Goal: Task Accomplishment & Management: Complete application form

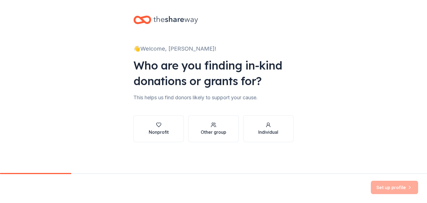
click at [169, 142] on div "👋 Welcome, Drew! Who are you finding in-kind donations or grants for? This help…" at bounding box center [214, 84] width 178 height 169
click at [165, 134] on div "Nonprofit" at bounding box center [159, 132] width 20 height 7
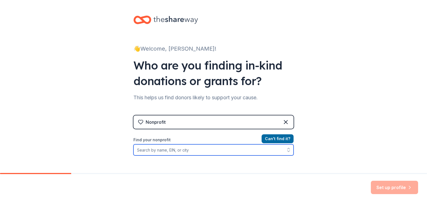
click at [252, 152] on input "Find your nonprofit" at bounding box center [214, 149] width 160 height 11
type input "Women IN Charge"
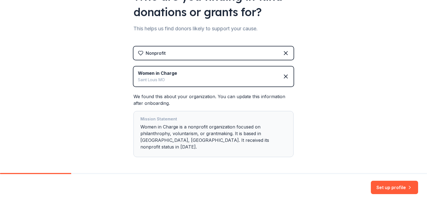
scroll to position [70, 0]
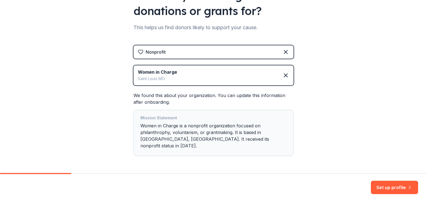
click at [405, 184] on button "Set up profile" at bounding box center [394, 187] width 47 height 13
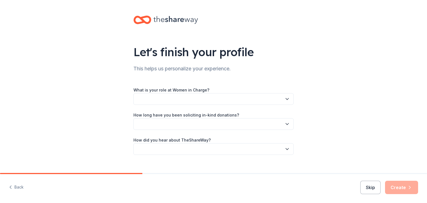
click at [253, 100] on button "button" at bounding box center [214, 99] width 160 height 12
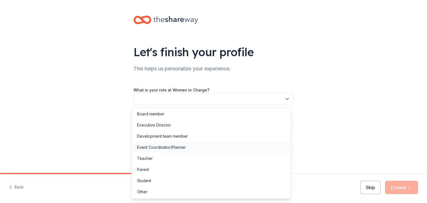
click at [161, 148] on div "Event Coordinator/Planner" at bounding box center [161, 147] width 49 height 7
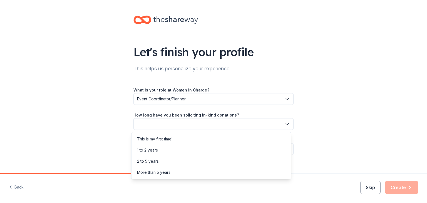
click at [158, 123] on button "button" at bounding box center [214, 124] width 160 height 12
click at [156, 138] on div "This is my first time!" at bounding box center [154, 139] width 35 height 7
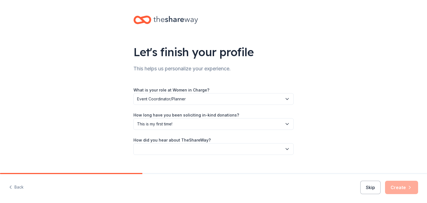
click at [158, 151] on button "button" at bounding box center [214, 149] width 160 height 12
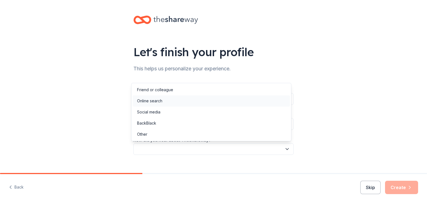
click at [148, 100] on div "Online search" at bounding box center [149, 101] width 25 height 7
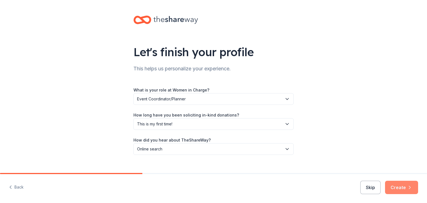
click at [397, 191] on button "Create" at bounding box center [401, 187] width 33 height 13
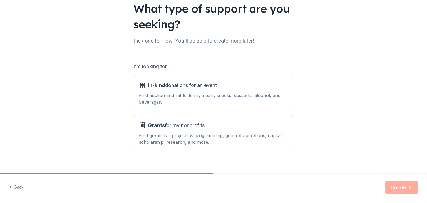
scroll to position [51, 0]
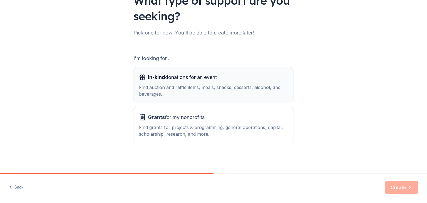
click at [258, 87] on div "Find auction and raffle items, meals, snacks, desserts, alcohol, and beverages." at bounding box center [213, 90] width 149 height 13
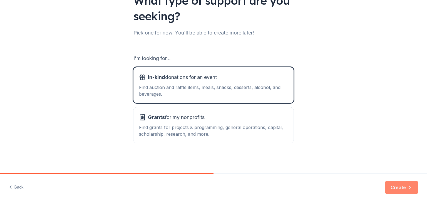
click at [392, 183] on button "Create" at bounding box center [401, 187] width 33 height 13
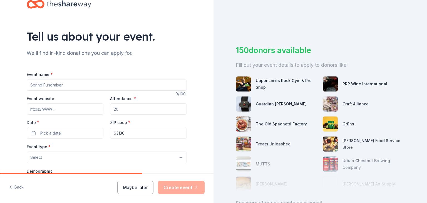
scroll to position [14, 0]
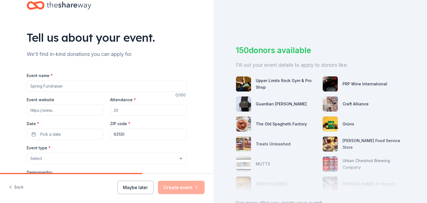
click at [77, 86] on input "Event name *" at bounding box center [107, 86] width 160 height 11
type input "Women In Charge Silent Auction and Fall Fundraiser"
click at [77, 107] on input "Event website" at bounding box center [65, 110] width 77 height 11
click at [126, 113] on input "Attendance *" at bounding box center [148, 110] width 77 height 11
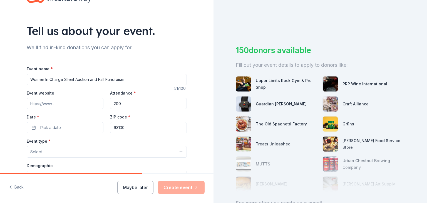
scroll to position [21, 0]
type input "200"
click at [66, 127] on button "Pick a date" at bounding box center [65, 127] width 77 height 11
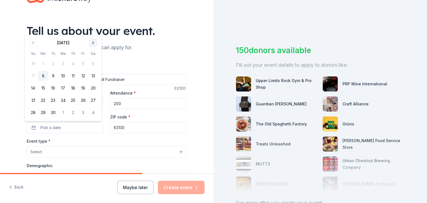
click at [93, 43] on button "Go to next month" at bounding box center [93, 43] width 8 height 8
click at [94, 65] on button "4" at bounding box center [93, 64] width 10 height 10
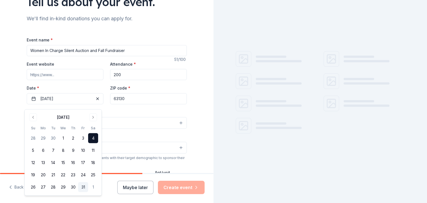
scroll to position [51, 0]
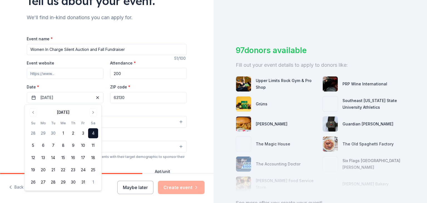
click at [6, 114] on div "Tell us about your event. We'll find in-kind donations you can apply for. Event…" at bounding box center [107, 134] width 214 height 370
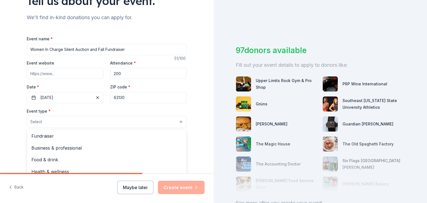
click at [83, 121] on button "Select" at bounding box center [107, 122] width 160 height 12
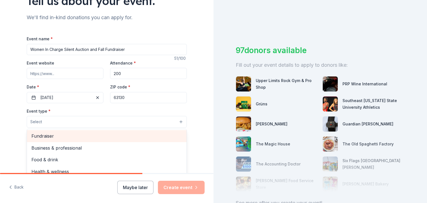
click at [71, 139] on span "Fundraiser" at bounding box center [106, 135] width 151 height 7
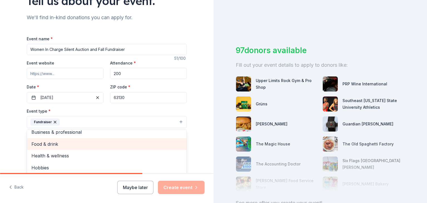
scroll to position [7, 0]
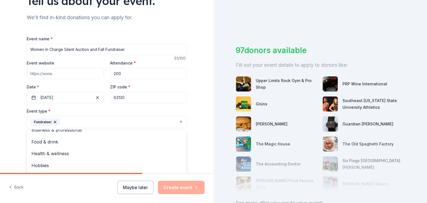
click at [0, 158] on div "Tell us about your event. We'll find in-kind donations you can apply for. Event…" at bounding box center [107, 134] width 214 height 371
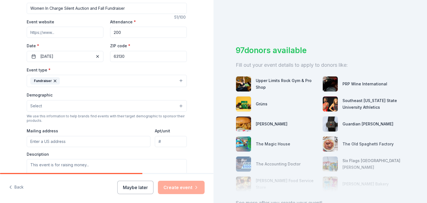
scroll to position [102, 0]
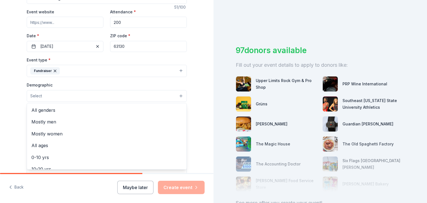
click at [63, 97] on button "Select" at bounding box center [107, 96] width 160 height 12
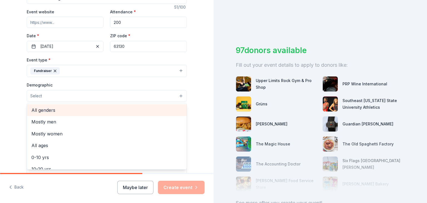
click at [51, 113] on span "All genders" at bounding box center [106, 110] width 151 height 7
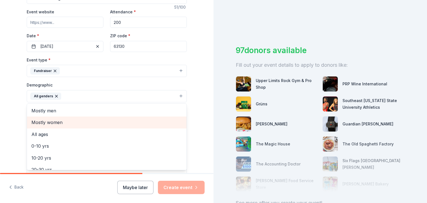
click at [55, 121] on span "Mostly women" at bounding box center [106, 122] width 151 height 7
click at [55, 125] on span "All ages" at bounding box center [106, 122] width 151 height 7
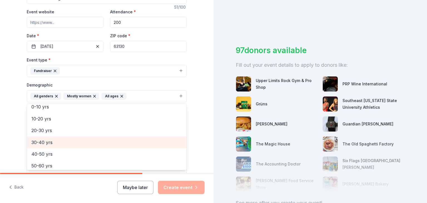
scroll to position [16, 0]
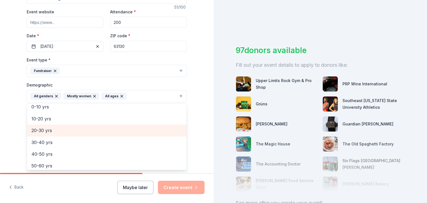
click at [46, 128] on span "20-30 yrs" at bounding box center [106, 130] width 151 height 7
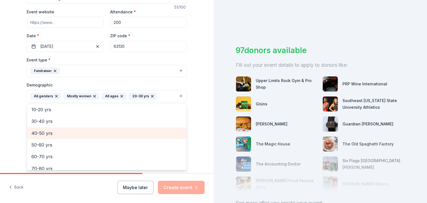
scroll to position [0, 0]
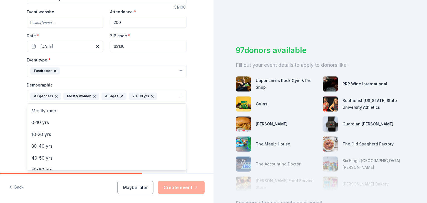
click at [150, 95] on icon "button" at bounding box center [152, 96] width 4 height 4
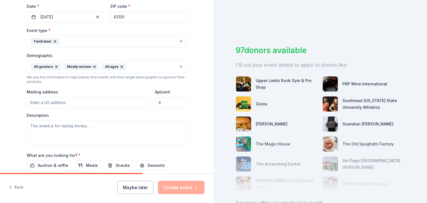
scroll to position [132, 0]
click at [69, 104] on input "Mailing address" at bounding box center [89, 102] width 124 height 11
paste input "6930 Olive Blvd, St. Louis, MO 63130"
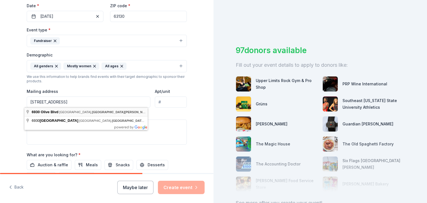
type input "6930 Olive Boulevard, University City, MO, 63130"
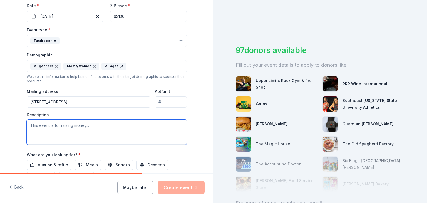
click at [112, 134] on textarea at bounding box center [107, 132] width 160 height 25
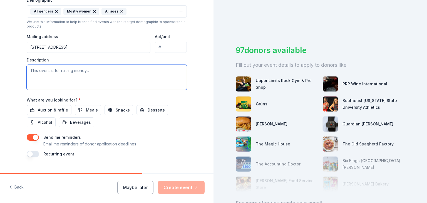
scroll to position [191, 0]
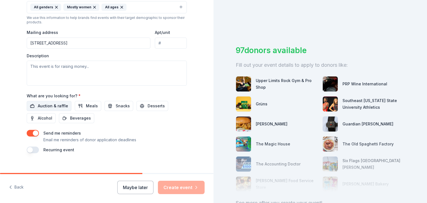
click at [53, 103] on span "Auction & raffle" at bounding box center [53, 106] width 30 height 7
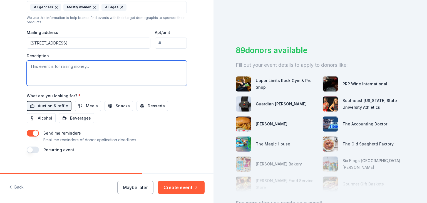
click at [71, 70] on textarea at bounding box center [107, 73] width 160 height 25
paste textarea "At Women In Charge, we offer tutoring to help women earn their high school equi…"
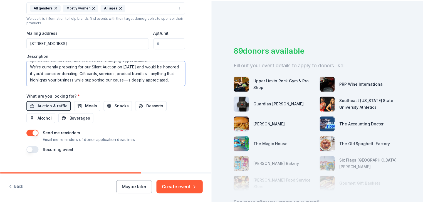
scroll to position [40, 0]
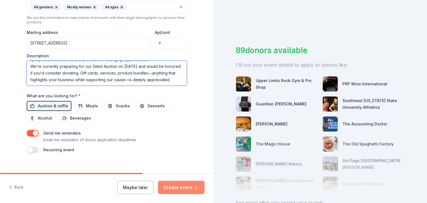
type textarea "At Women In Charge, we offer tutoring to help women earn their high school equi…"
click at [190, 185] on button "Create event" at bounding box center [181, 187] width 47 height 13
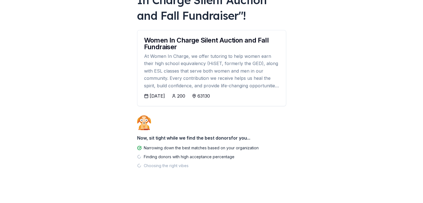
scroll to position [62, 0]
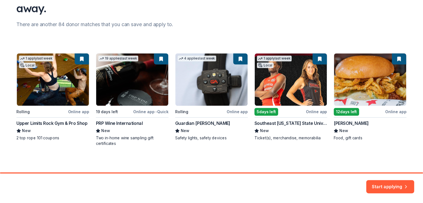
scroll to position [61, 0]
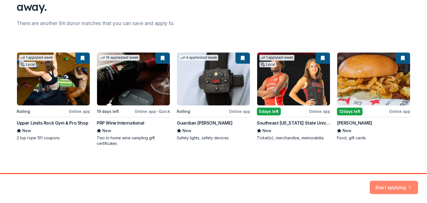
click at [396, 191] on div "Start applying" at bounding box center [394, 187] width 48 height 13
click at [392, 185] on button "Start applying" at bounding box center [394, 187] width 48 height 13
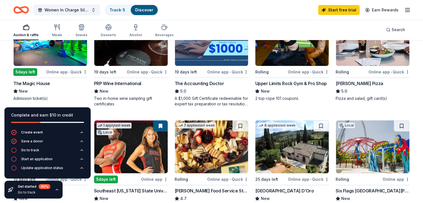
scroll to position [90, 0]
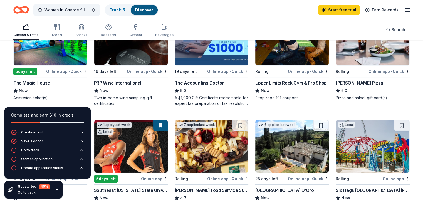
click at [61, 57] on img at bounding box center [50, 39] width 73 height 53
click at [116, 82] on div "PRP Wine International" at bounding box center [117, 83] width 47 height 7
click at [38, 149] on div "Go to track" at bounding box center [30, 150] width 18 height 4
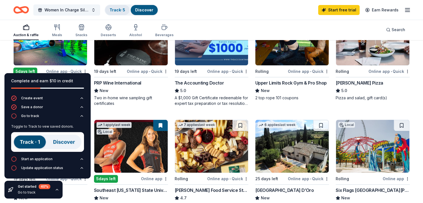
click at [125, 11] on link "Track · 5" at bounding box center [118, 10] width 16 height 5
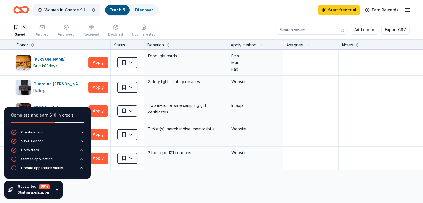
click at [130, 184] on div "Discover more donors" at bounding box center [218, 178] width 436 height 16
click at [39, 157] on div "Start an application" at bounding box center [36, 159] width 31 height 4
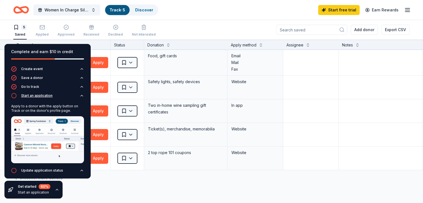
click at [42, 96] on div "Start an application" at bounding box center [36, 96] width 31 height 4
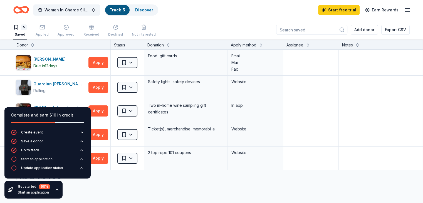
click at [102, 176] on div "Discover more donors" at bounding box center [218, 178] width 436 height 16
click at [283, 181] on div "Discover more donors" at bounding box center [218, 178] width 436 height 16
click at [56, 192] on div "Get started 60 % Start an application" at bounding box center [33, 190] width 58 height 18
click at [56, 188] on icon "button" at bounding box center [57, 190] width 4 height 4
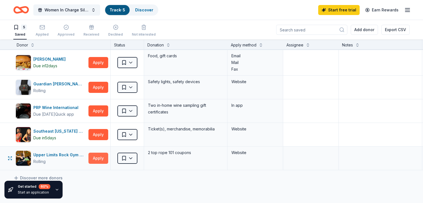
click at [108, 160] on button "Apply" at bounding box center [98, 158] width 20 height 11
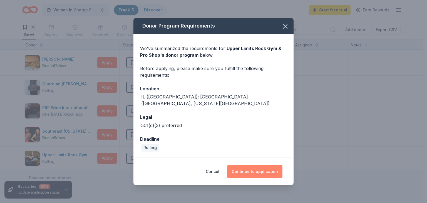
click at [264, 170] on button "Continue to application" at bounding box center [254, 171] width 55 height 13
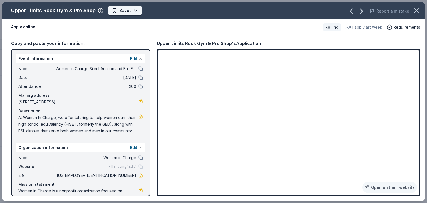
click at [122, 10] on html "Women In Charge Silent Auction and Fall Fundraiser Track · 5 Discover Start fre…" at bounding box center [213, 101] width 427 height 203
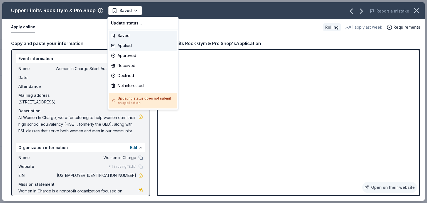
click at [114, 44] on div "Applied" at bounding box center [143, 46] width 68 height 10
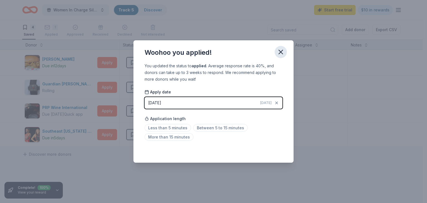
click at [279, 52] on icon "button" at bounding box center [281, 52] width 8 height 8
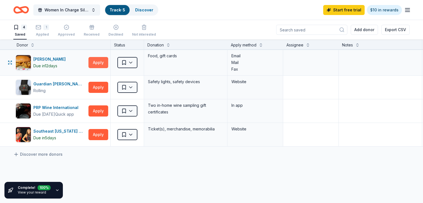
click at [108, 65] on button "Apply" at bounding box center [98, 62] width 20 height 11
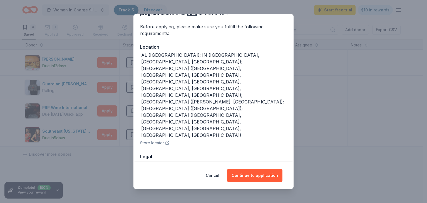
scroll to position [63, 0]
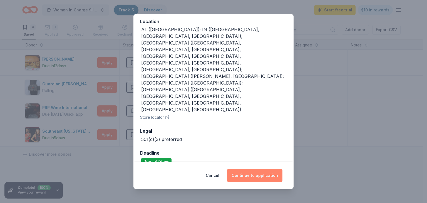
click at [248, 171] on button "Continue to application" at bounding box center [254, 175] width 55 height 13
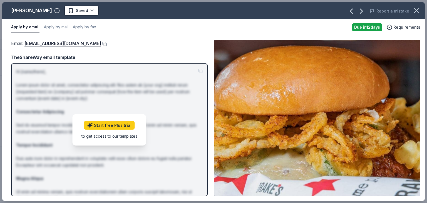
click at [101, 44] on button at bounding box center [104, 44] width 6 height 4
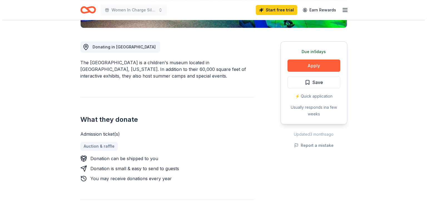
scroll to position [138, 0]
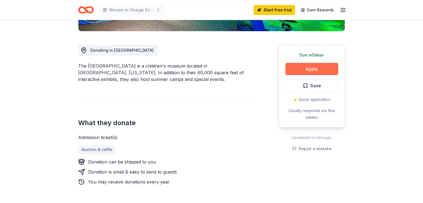
click at [324, 67] on button "Apply" at bounding box center [312, 69] width 53 height 12
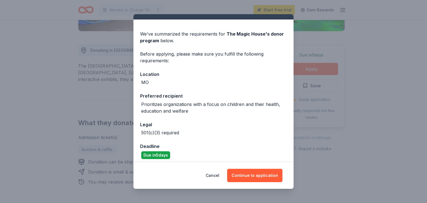
scroll to position [18, 0]
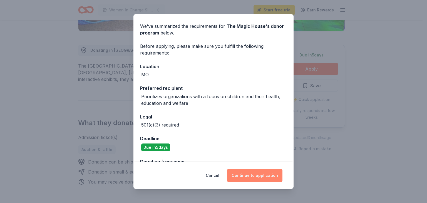
click at [255, 172] on button "Continue to application" at bounding box center [254, 175] width 55 height 13
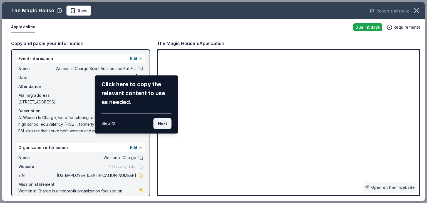
click at [164, 122] on button "Next" at bounding box center [163, 123] width 18 height 11
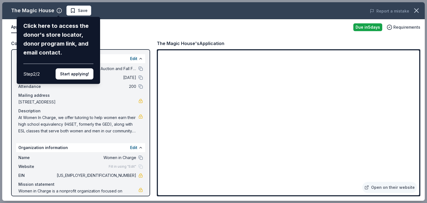
click at [76, 71] on button "Start applying!" at bounding box center [75, 73] width 38 height 11
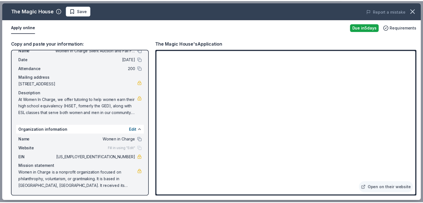
scroll to position [0, 0]
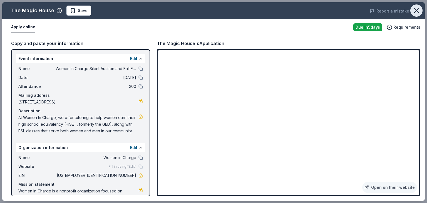
click at [419, 7] on icon "button" at bounding box center [417, 11] width 8 height 8
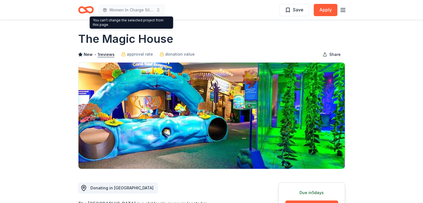
click at [87, 11] on icon "Home" at bounding box center [88, 10] width 9 height 6
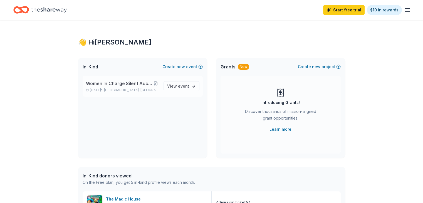
click at [128, 88] on span "[GEOGRAPHIC_DATA], [GEOGRAPHIC_DATA]" at bounding box center [131, 90] width 55 height 4
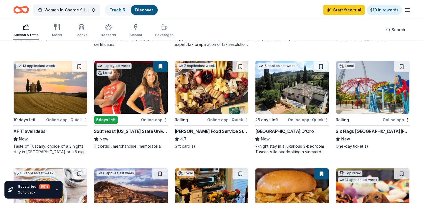
scroll to position [147, 0]
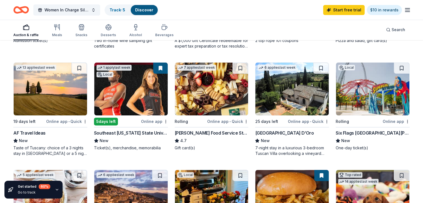
click at [135, 96] on img at bounding box center [130, 89] width 73 height 53
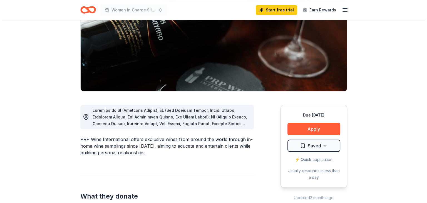
scroll to position [78, 0]
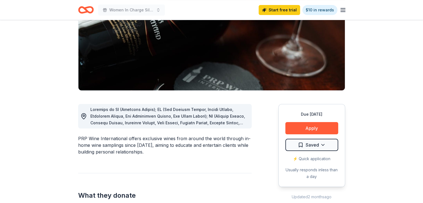
click at [192, 117] on span at bounding box center [168, 186] width 157 height 158
click at [307, 131] on button "Apply" at bounding box center [312, 128] width 53 height 12
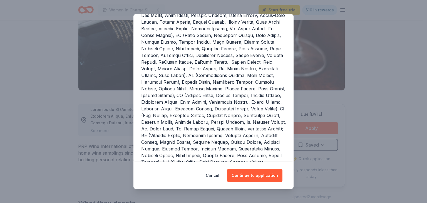
scroll to position [109, 0]
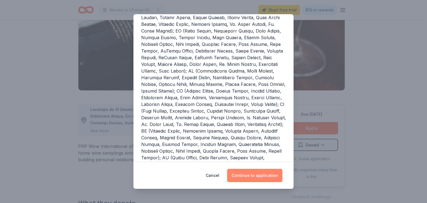
click at [267, 177] on button "Continue to application" at bounding box center [254, 175] width 55 height 13
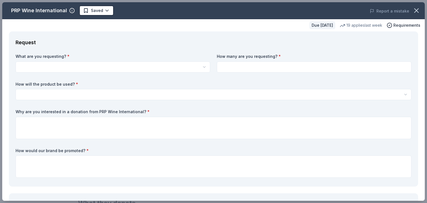
click at [170, 68] on html "Women In Charge Silent Auction and Fall Fundraiser Start free trial $10 in rewa…" at bounding box center [213, 23] width 427 height 203
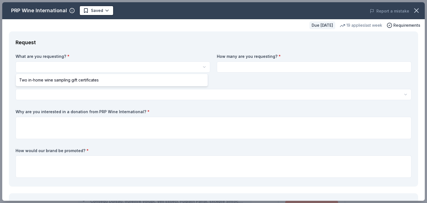
select select "Two in-home wine sampling gift certificates"
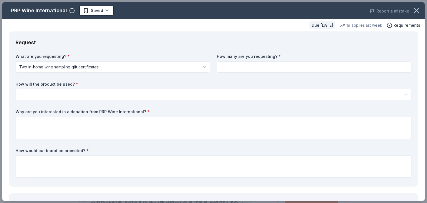
click at [240, 65] on input at bounding box center [314, 67] width 195 height 11
type input "1"
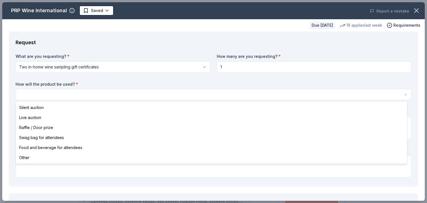
click at [163, 90] on html "Women In Charge Silent Auction and Fall Fundraiser Saved Apply Due in 19 days S…" at bounding box center [213, 101] width 427 height 203
select select "silentAuction"
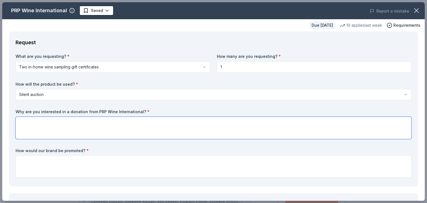
click at [59, 120] on textarea at bounding box center [214, 128] width 396 height 22
click at [59, 124] on textarea "We believe it" at bounding box center [214, 128] width 396 height 22
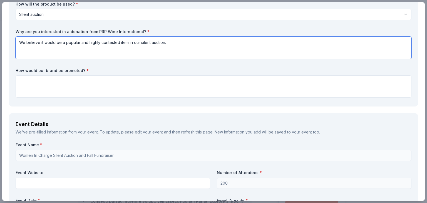
scroll to position [80, 0]
type textarea "We believe it would be a popular and highly contested item in our silent auctio…"
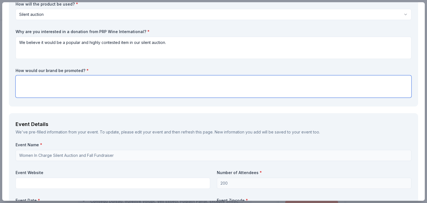
click at [94, 84] on textarea at bounding box center [214, 86] width 396 height 22
click at [135, 81] on textarea "Your donation will be displayed on your table, with a brief descriptipon" at bounding box center [214, 86] width 396 height 22
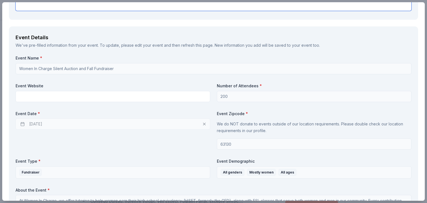
scroll to position [169, 0]
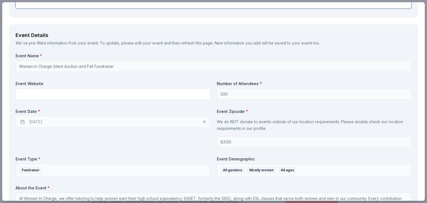
type textarea "Your donation will be put on full displayed, with a brief description of the it…"
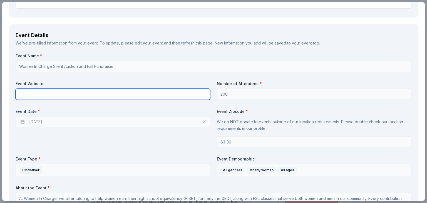
click at [151, 90] on input "text" at bounding box center [113, 94] width 195 height 11
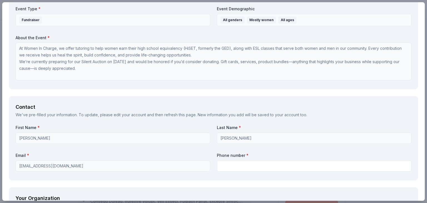
scroll to position [0, 0]
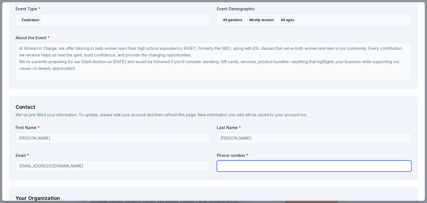
click at [234, 167] on input "text" at bounding box center [314, 166] width 195 height 11
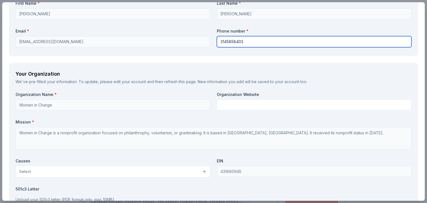
scroll to position [444, 0]
type input "3145858403"
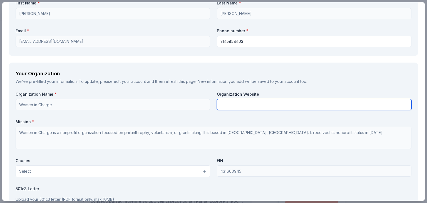
click at [230, 103] on input "text" at bounding box center [314, 104] width 195 height 11
paste input "https://womenincharge.org/"
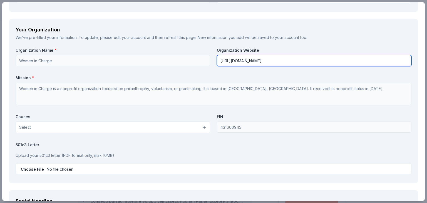
scroll to position [497, 0]
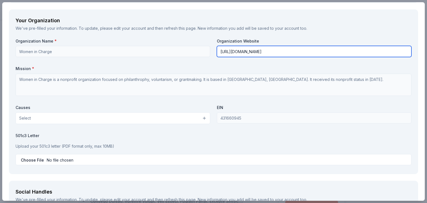
type input "https://womenincharge.org/"
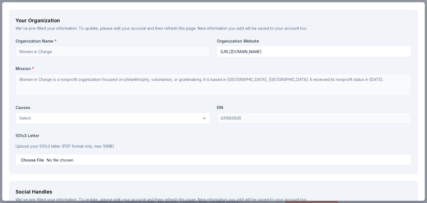
click at [200, 118] on button "Select" at bounding box center [113, 118] width 195 height 12
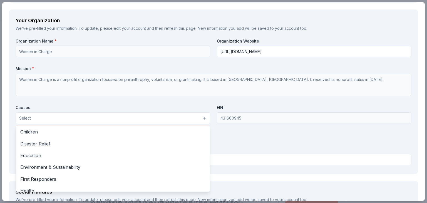
scroll to position [27, 0]
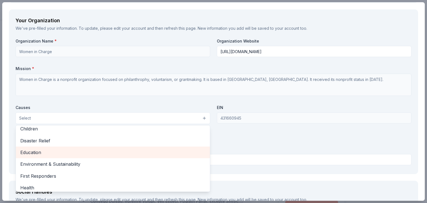
click at [79, 151] on span "Education" at bounding box center [112, 152] width 185 height 7
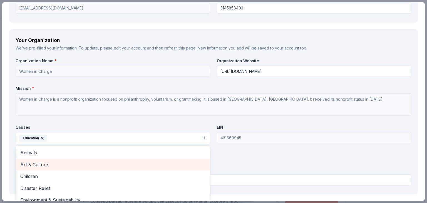
scroll to position [478, 0]
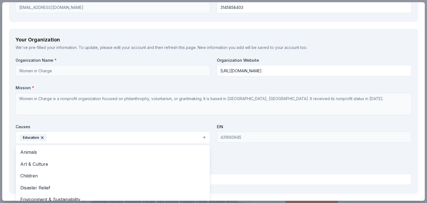
click at [62, 124] on div "Causes Education Animals Art & Culture Children Disaster Relief Environment & S…" at bounding box center [113, 134] width 195 height 20
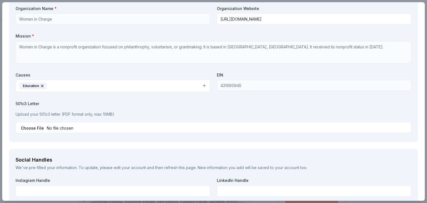
scroll to position [530, 0]
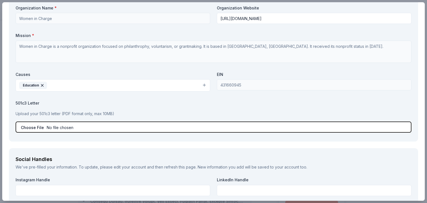
click at [62, 128] on input "file" at bounding box center [214, 127] width 396 height 11
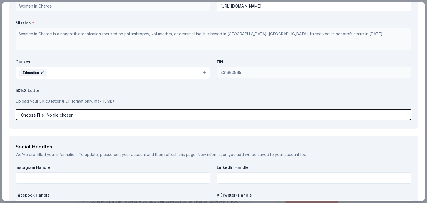
scroll to position [543, 0]
click at [281, 112] on input "file" at bounding box center [214, 114] width 396 height 11
type input "C:\fakepath\1000023992.jpg"
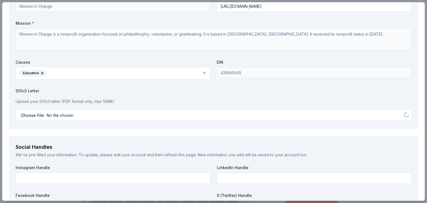
click at [61, 141] on div "Social Handles We've pre-filled your information. To update, please edit your a…" at bounding box center [214, 178] width 410 height 84
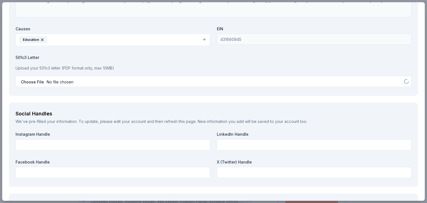
scroll to position [577, 0]
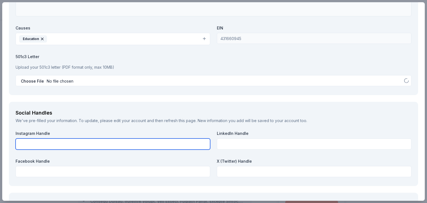
click at [62, 141] on input "text" at bounding box center [113, 144] width 195 height 11
type input "@womenincharge"
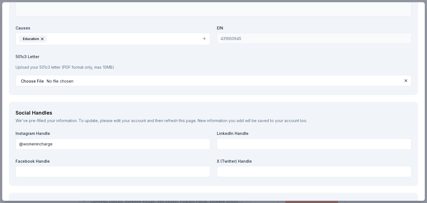
click at [60, 164] on div "Facebook Handle" at bounding box center [113, 168] width 195 height 19
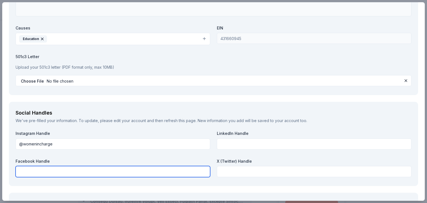
click at [57, 170] on input "text" at bounding box center [113, 171] width 195 height 11
click at [36, 171] on input "Women IN Charge- St.Louis" at bounding box center [113, 171] width 195 height 11
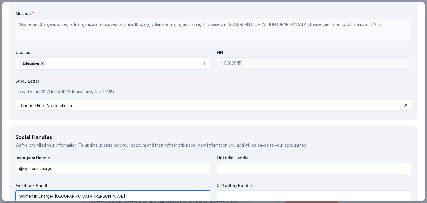
scroll to position [658, 0]
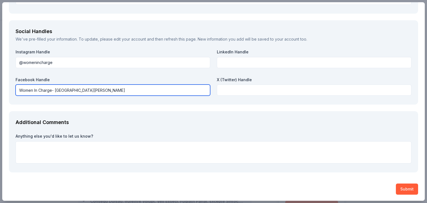
type input "Women In Charge- St. Louis"
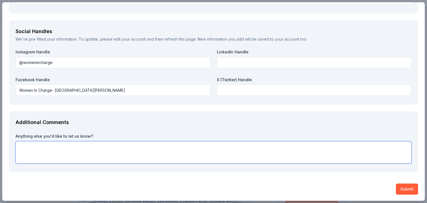
click at [61, 152] on textarea at bounding box center [214, 152] width 396 height 22
type textarea "A"
type textarea "Thank you for your consideration and I hope you have a good day."
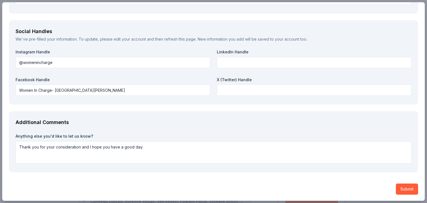
click at [405, 191] on button "Submit" at bounding box center [407, 189] width 22 height 11
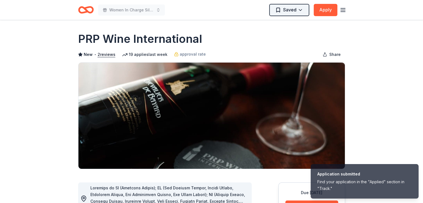
click at [293, 7] on html "Application submitted Find your application in the "Applied" section in "Track.…" at bounding box center [211, 101] width 423 height 203
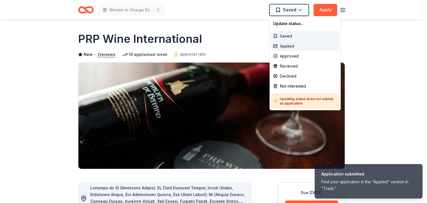
click at [287, 47] on div "Applied" at bounding box center [305, 46] width 68 height 10
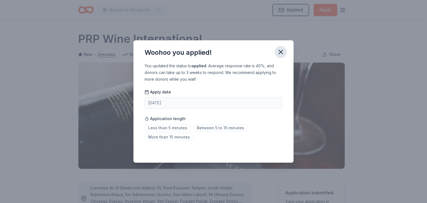
click at [279, 52] on icon "button" at bounding box center [281, 52] width 8 height 8
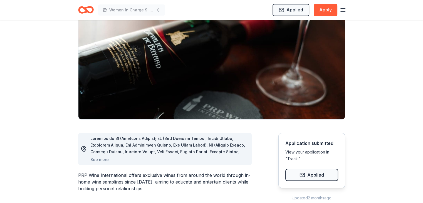
scroll to position [0, 0]
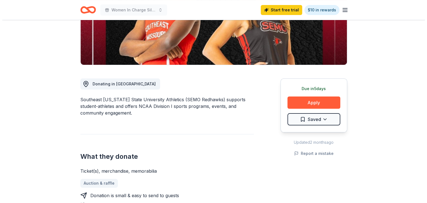
scroll to position [102, 0]
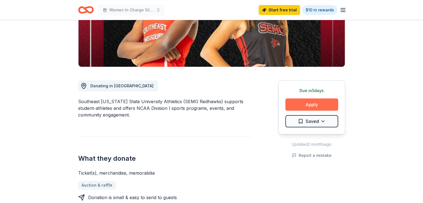
click at [307, 105] on button "Apply" at bounding box center [312, 105] width 53 height 12
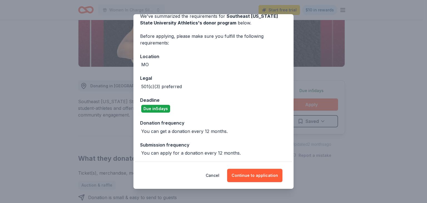
scroll to position [29, 0]
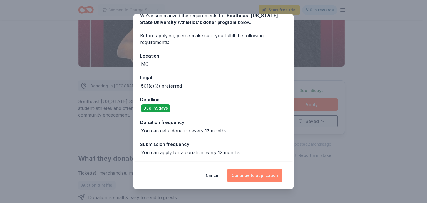
click at [245, 175] on button "Continue to application" at bounding box center [254, 175] width 55 height 13
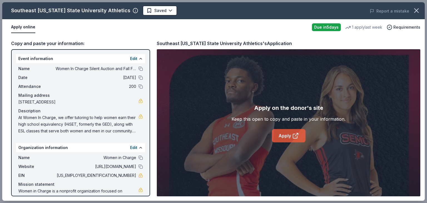
click at [291, 134] on link "Apply" at bounding box center [289, 135] width 34 height 13
click at [393, 26] on icon "button" at bounding box center [390, 27] width 6 height 6
click at [275, 27] on div "Apply online" at bounding box center [159, 27] width 297 height 12
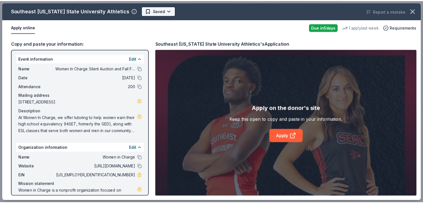
scroll to position [0, 0]
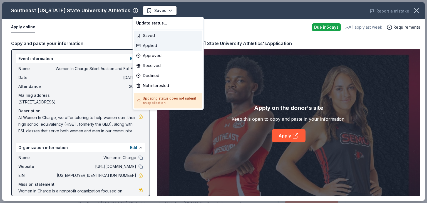
click at [154, 45] on div "Applied" at bounding box center [168, 46] width 68 height 10
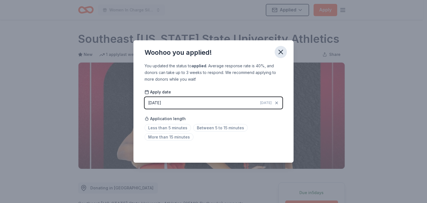
click at [283, 53] on icon "button" at bounding box center [281, 52] width 8 height 8
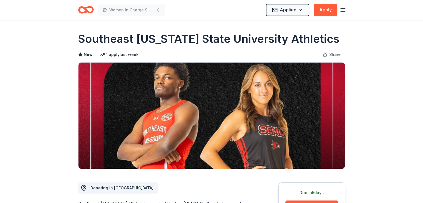
click at [87, 13] on icon "Home" at bounding box center [86, 9] width 16 height 13
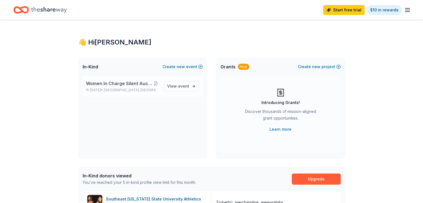
click at [139, 84] on span "Women In Charge Silent Auction and Fall Fundraiser" at bounding box center [119, 83] width 67 height 7
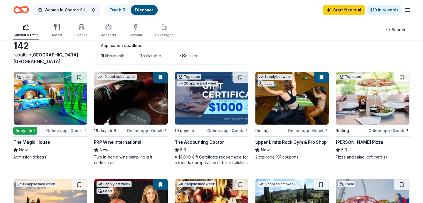
scroll to position [35, 0]
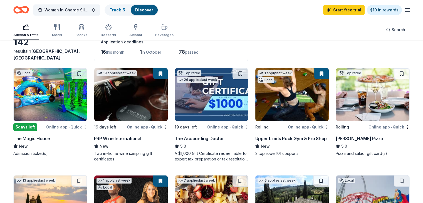
drag, startPoint x: 179, startPoint y: 108, endPoint x: 277, endPoint y: 168, distance: 115.1
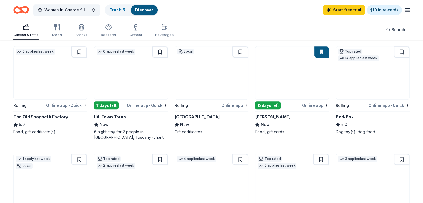
scroll to position [272, 0]
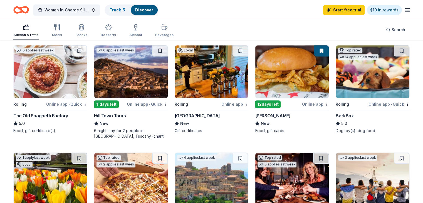
click at [60, 114] on div "The Old Spaghetti Factory" at bounding box center [40, 115] width 55 height 7
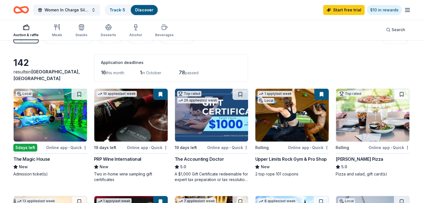
scroll to position [0, 0]
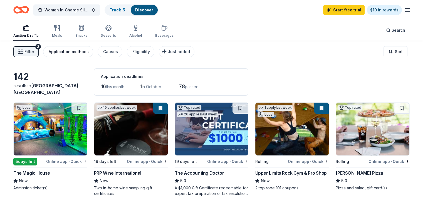
click at [79, 50] on div "Application methods" at bounding box center [69, 51] width 40 height 7
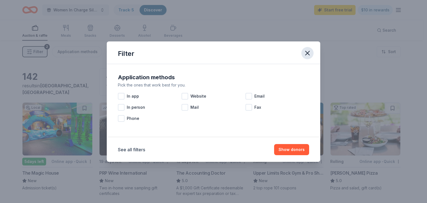
click at [308, 56] on icon "button" at bounding box center [308, 53] width 8 height 8
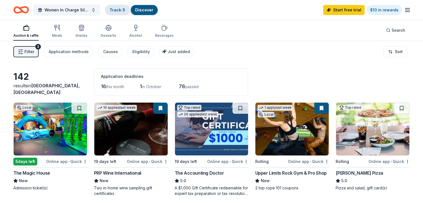
click at [125, 9] on link "Track · 5" at bounding box center [118, 10] width 16 height 5
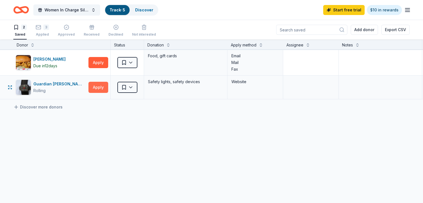
click at [103, 87] on button "Apply" at bounding box center [98, 87] width 20 height 11
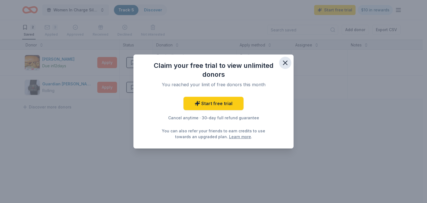
click at [289, 63] on icon "button" at bounding box center [286, 63] width 8 height 8
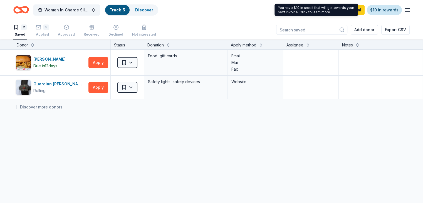
click at [378, 6] on link "$10 in rewards" at bounding box center [384, 10] width 35 height 10
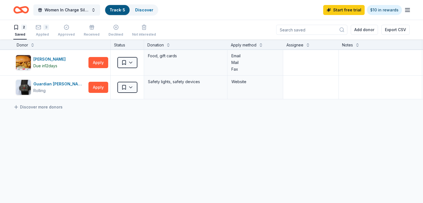
click at [404, 10] on icon "button" at bounding box center [407, 10] width 7 height 7
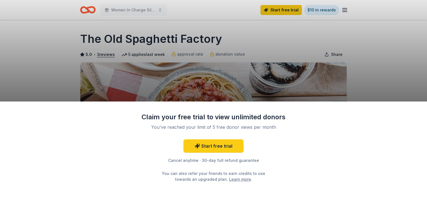
click at [368, 72] on div "Claim your free trial to view unlimited donors You've reached your limit of 5 f…" at bounding box center [213, 101] width 427 height 203
click at [354, 72] on div "Claim your free trial to view unlimited donors You've reached your limit of 5 f…" at bounding box center [213, 101] width 427 height 203
click at [206, 65] on div "Claim your free trial to view unlimited donors You've reached your limit of 5 f…" at bounding box center [213, 101] width 427 height 203
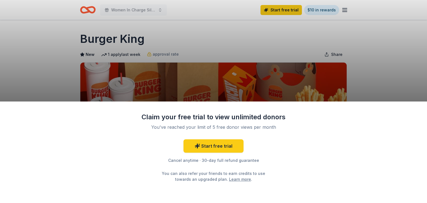
click at [114, 127] on div "Claim your free trial to view unlimited donors You've reached your limit of 5 f…" at bounding box center [213, 153] width 427 height 102
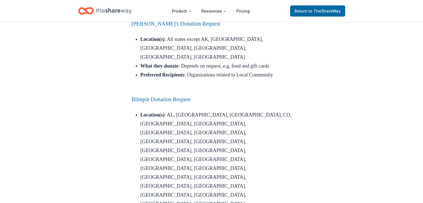
scroll to position [1152, 0]
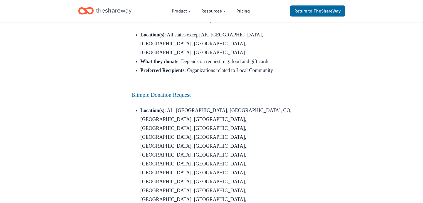
drag, startPoint x: 184, startPoint y: 102, endPoint x: 193, endPoint y: 105, distance: 9.4
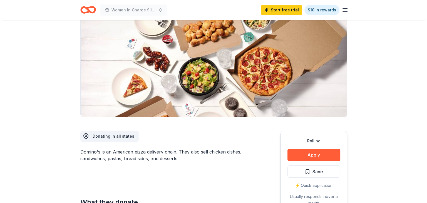
scroll to position [80, 0]
